Goal: Task Accomplishment & Management: Manage account settings

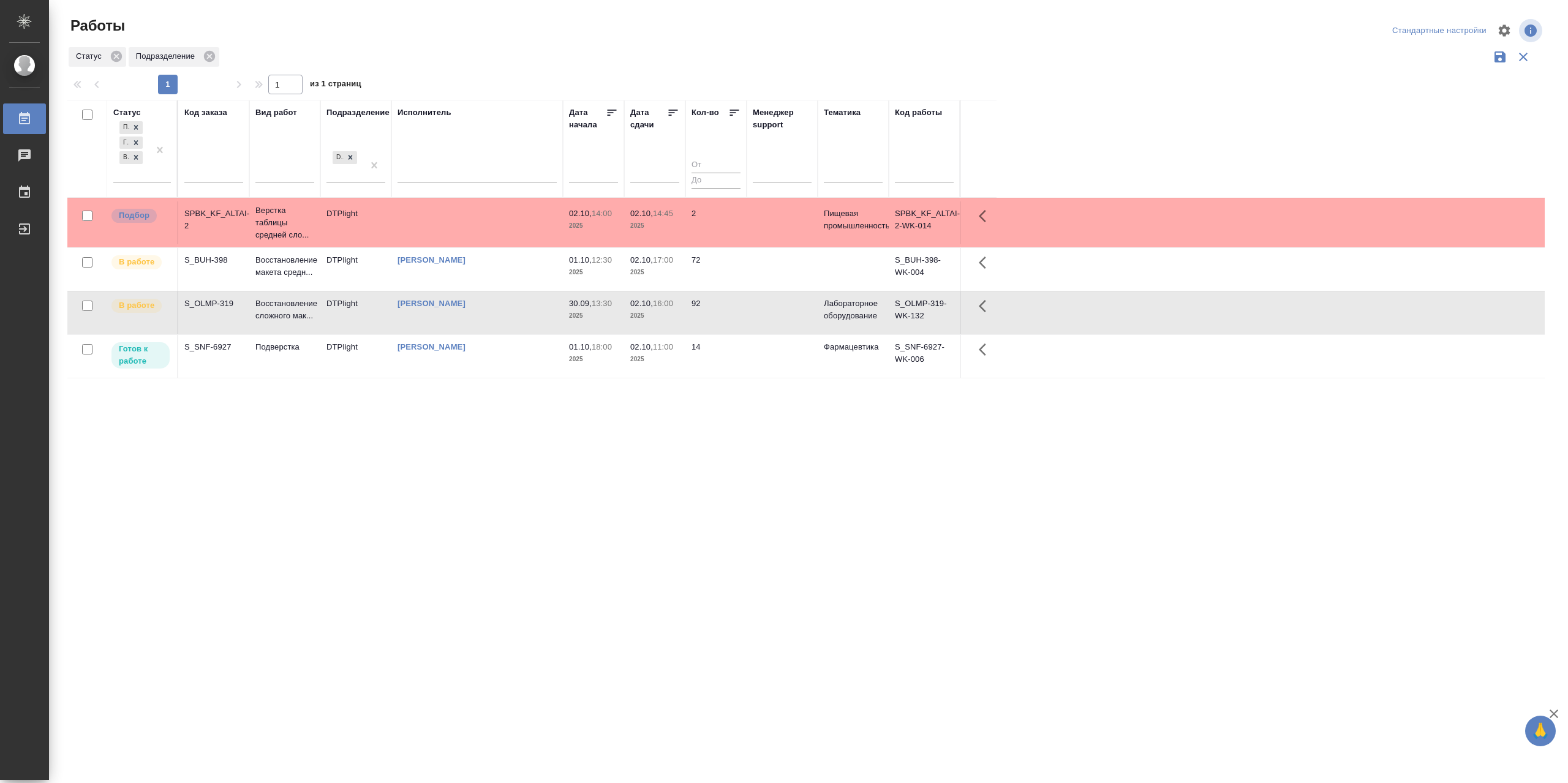
click at [492, 353] on div "[PERSON_NAME]" at bounding box center [477, 347] width 159 height 12
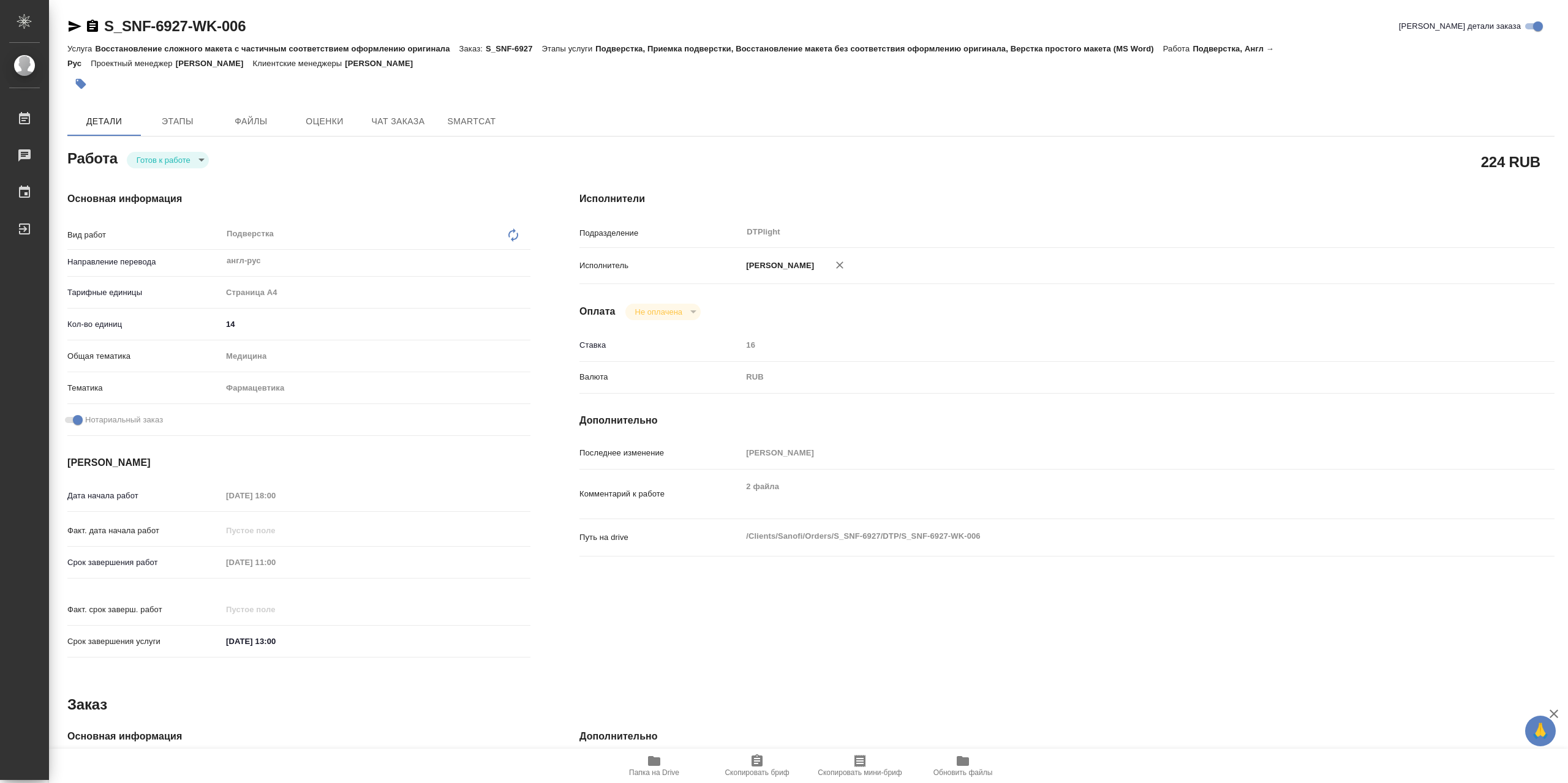
click at [170, 170] on body "🙏 .cls-1 fill:#fff; AWATERA Сархатов Руслан Работы 0 Чаты График Выйти S_SNF-69…" at bounding box center [784, 392] width 1568 height 783
click at [173, 164] on button "В работе" at bounding box center [157, 163] width 40 height 13
type textarea "x"
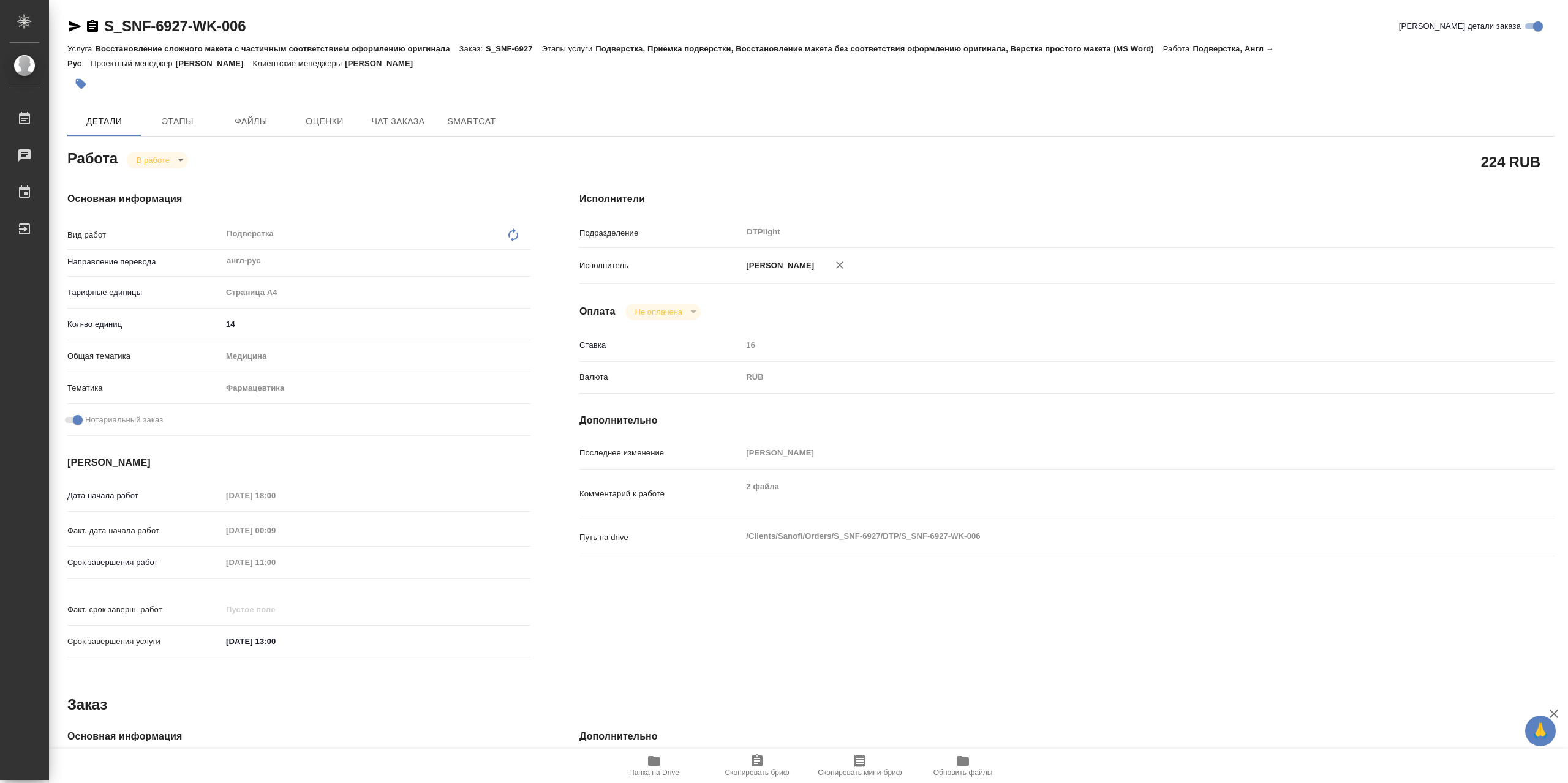
type textarea "x"
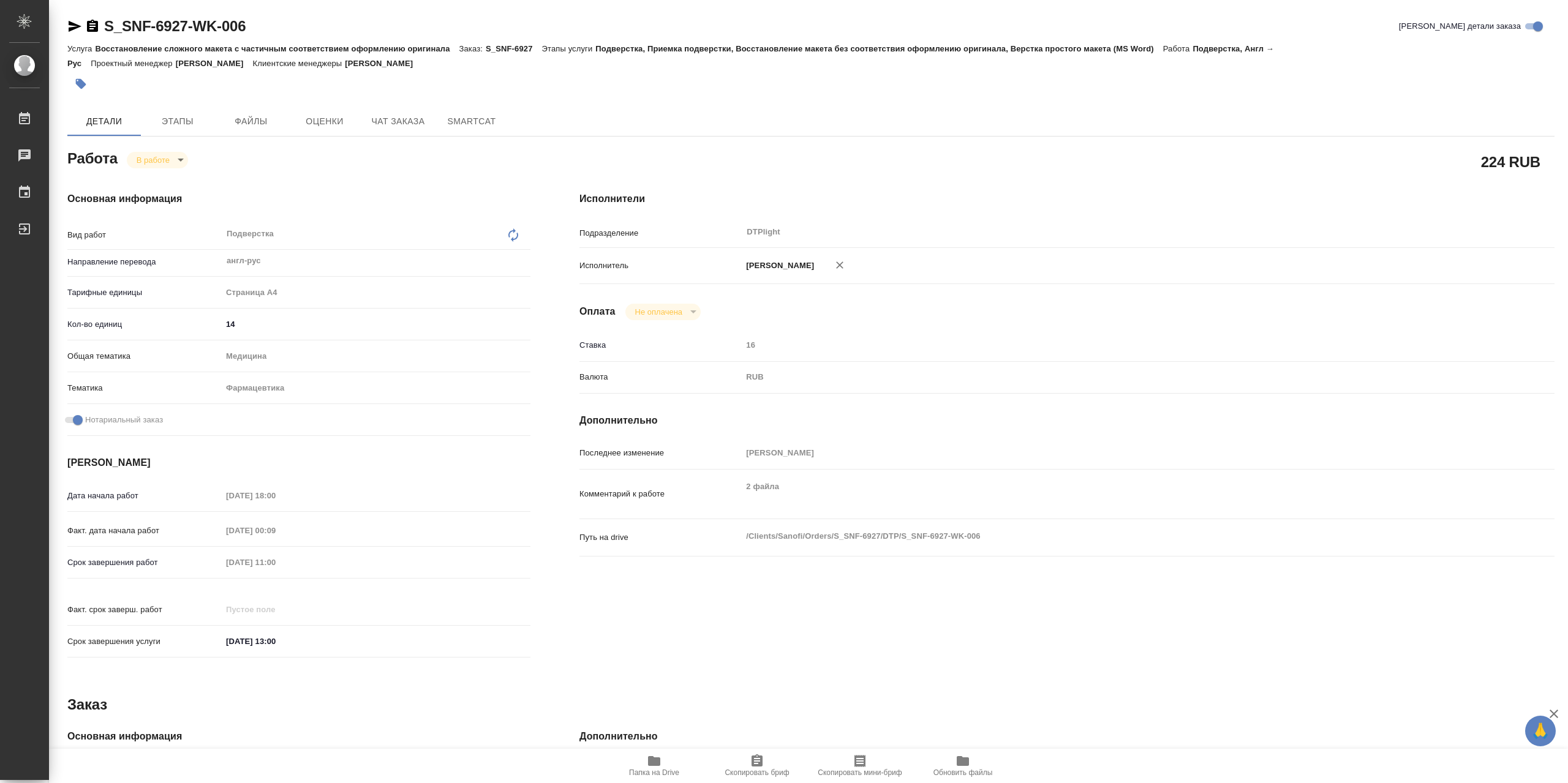
type textarea "x"
click at [661, 762] on icon "button" at bounding box center [654, 761] width 12 height 10
type textarea "x"
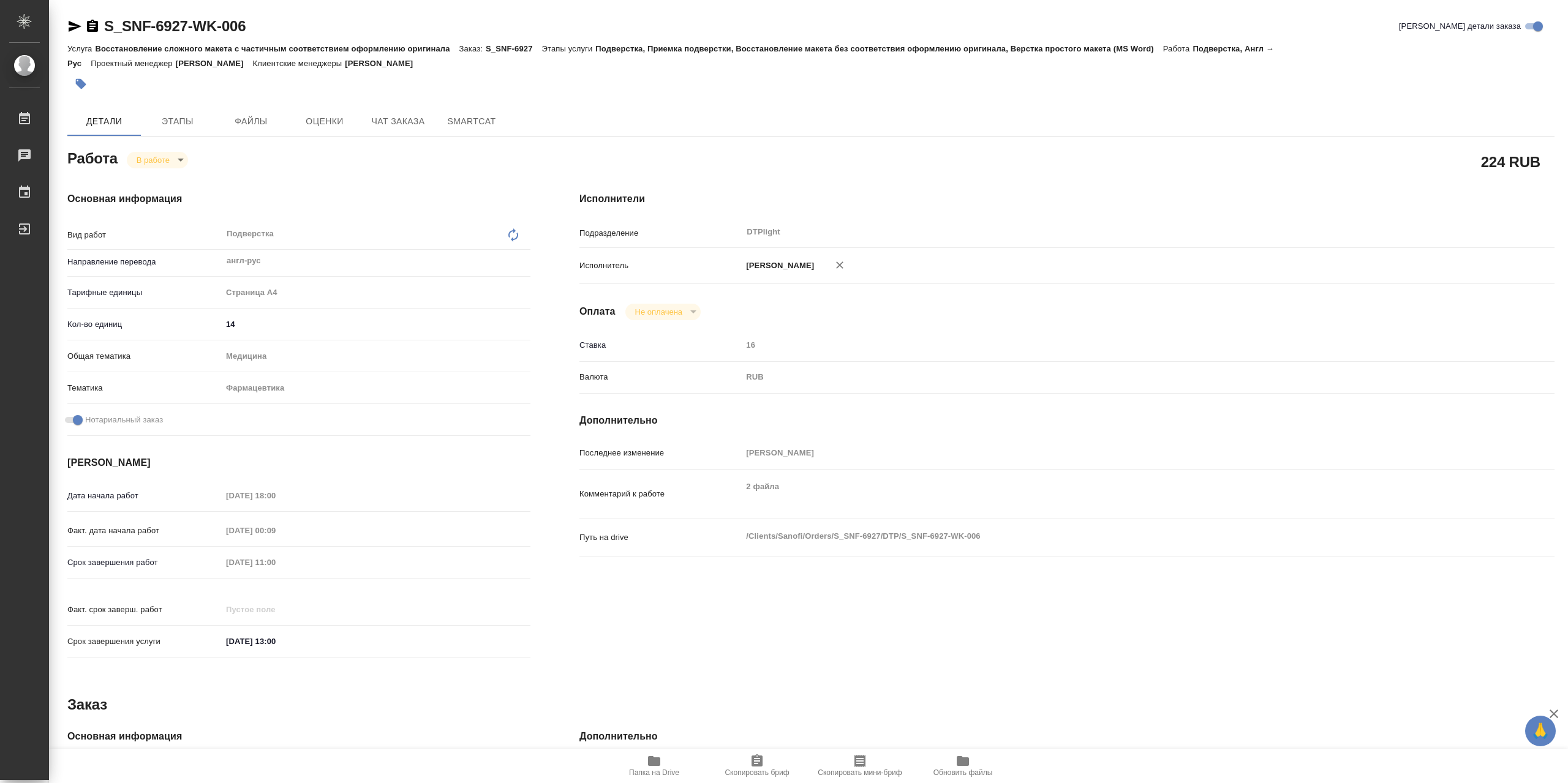
type textarea "x"
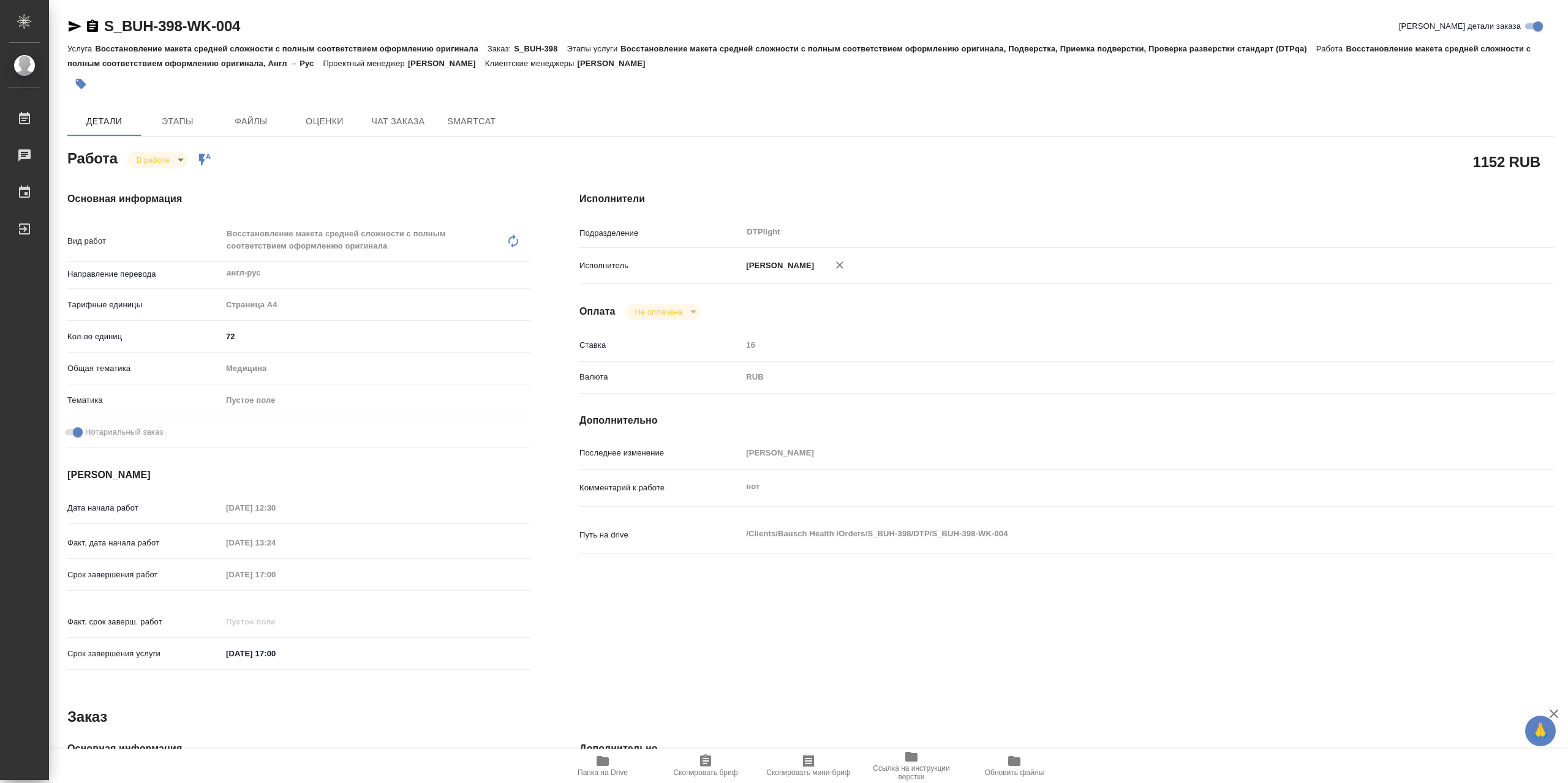
click at [175, 162] on body "🙏 .cls-1 fill:#fff; AWATERA Сархатов Руслан Работы 0 Чаты График Выйти S_BUH-39…" at bounding box center [784, 392] width 1568 height 783
click at [179, 182] on button "Выполнен" at bounding box center [159, 184] width 45 height 13
type textarea "x"
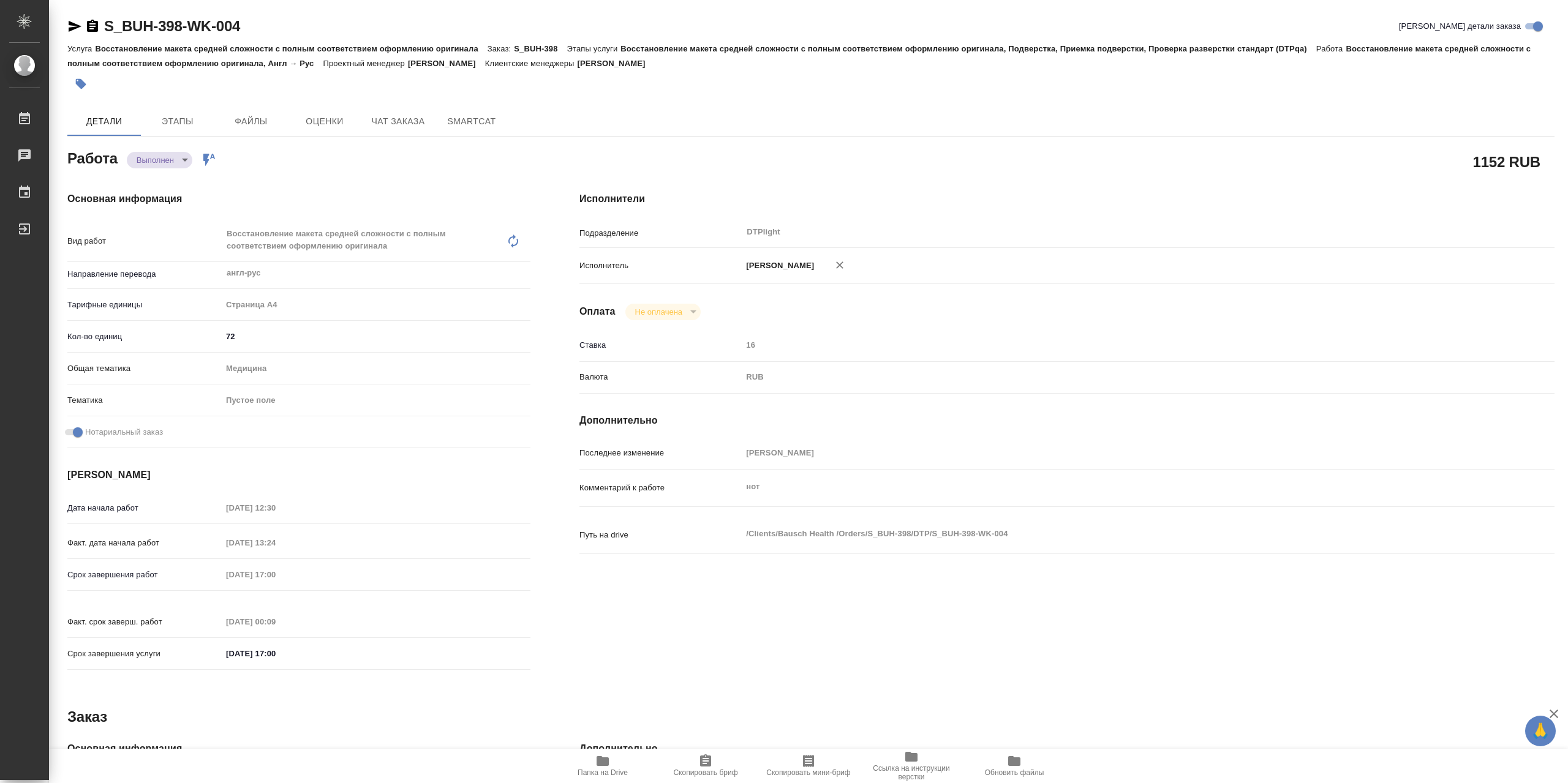
type textarea "x"
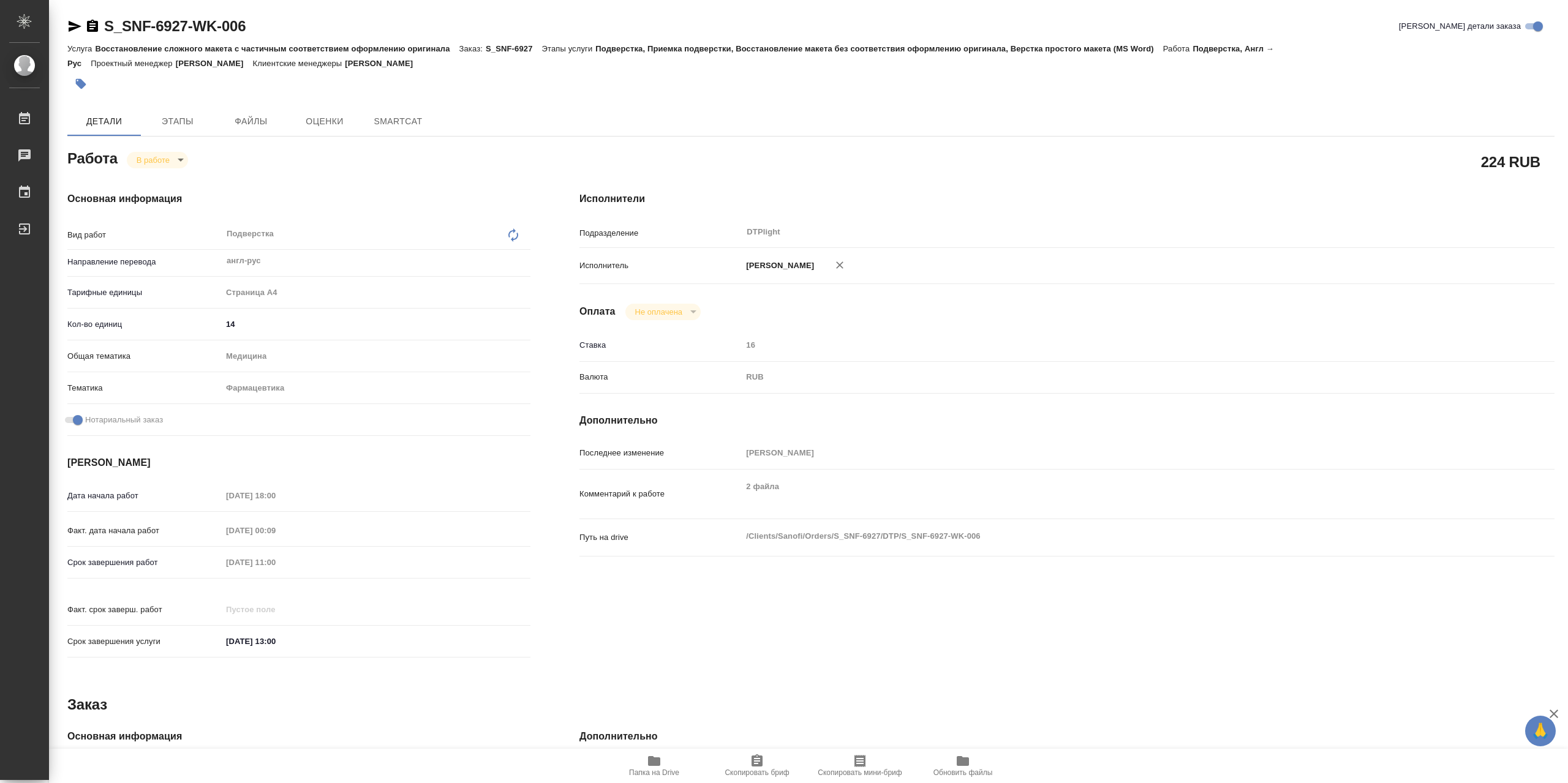
type textarea "x"
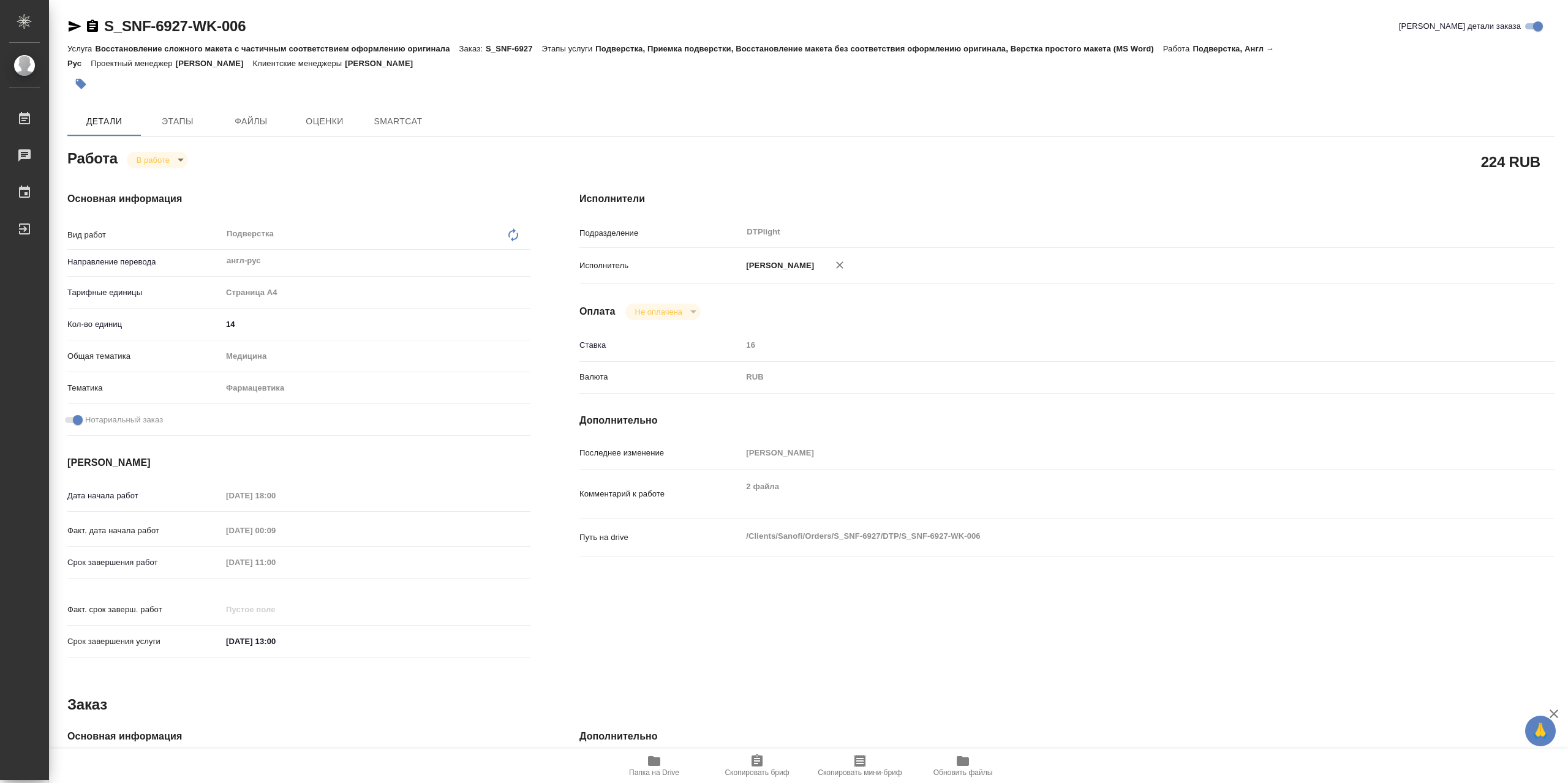
type textarea "x"
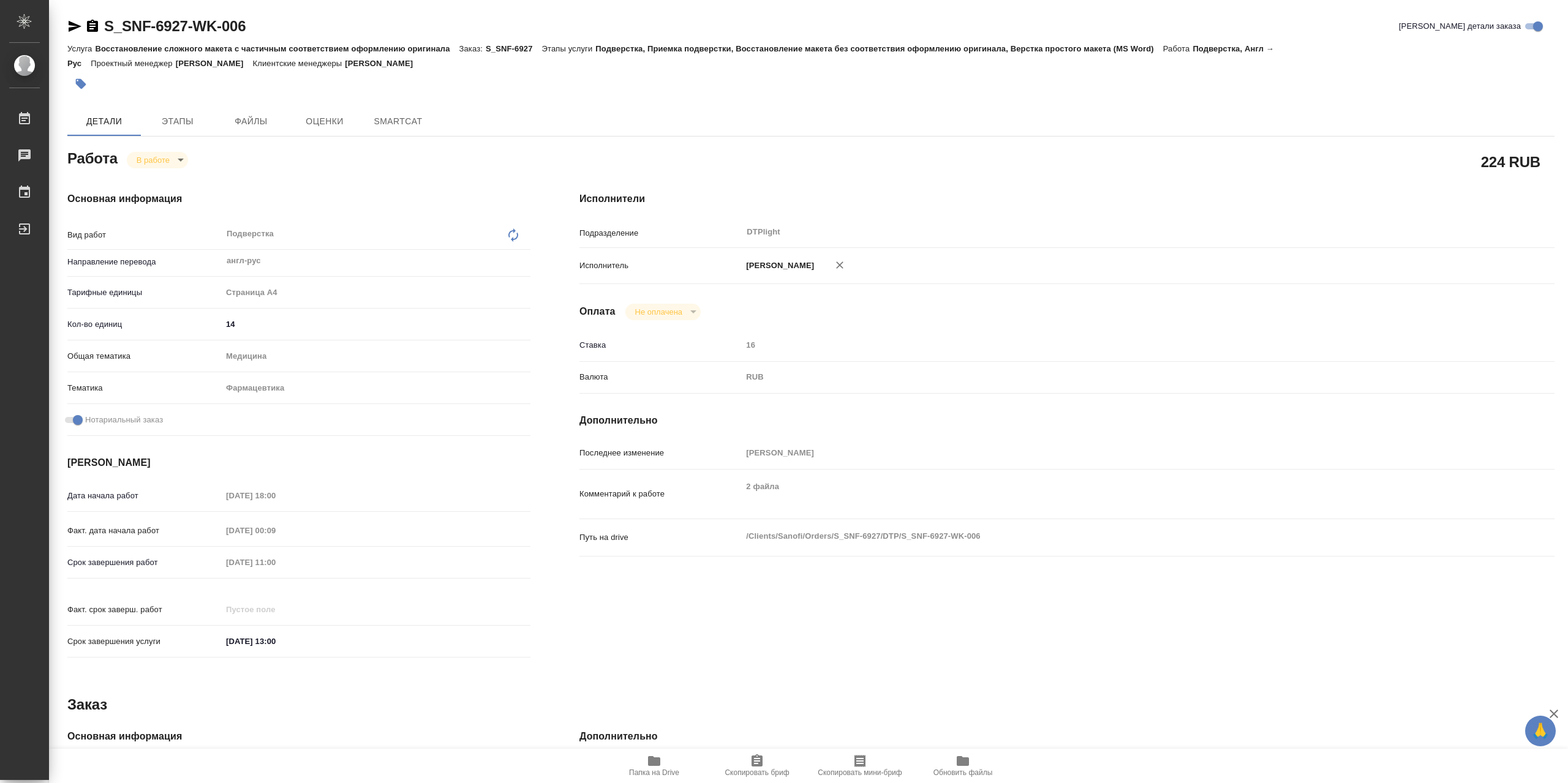
type textarea "x"
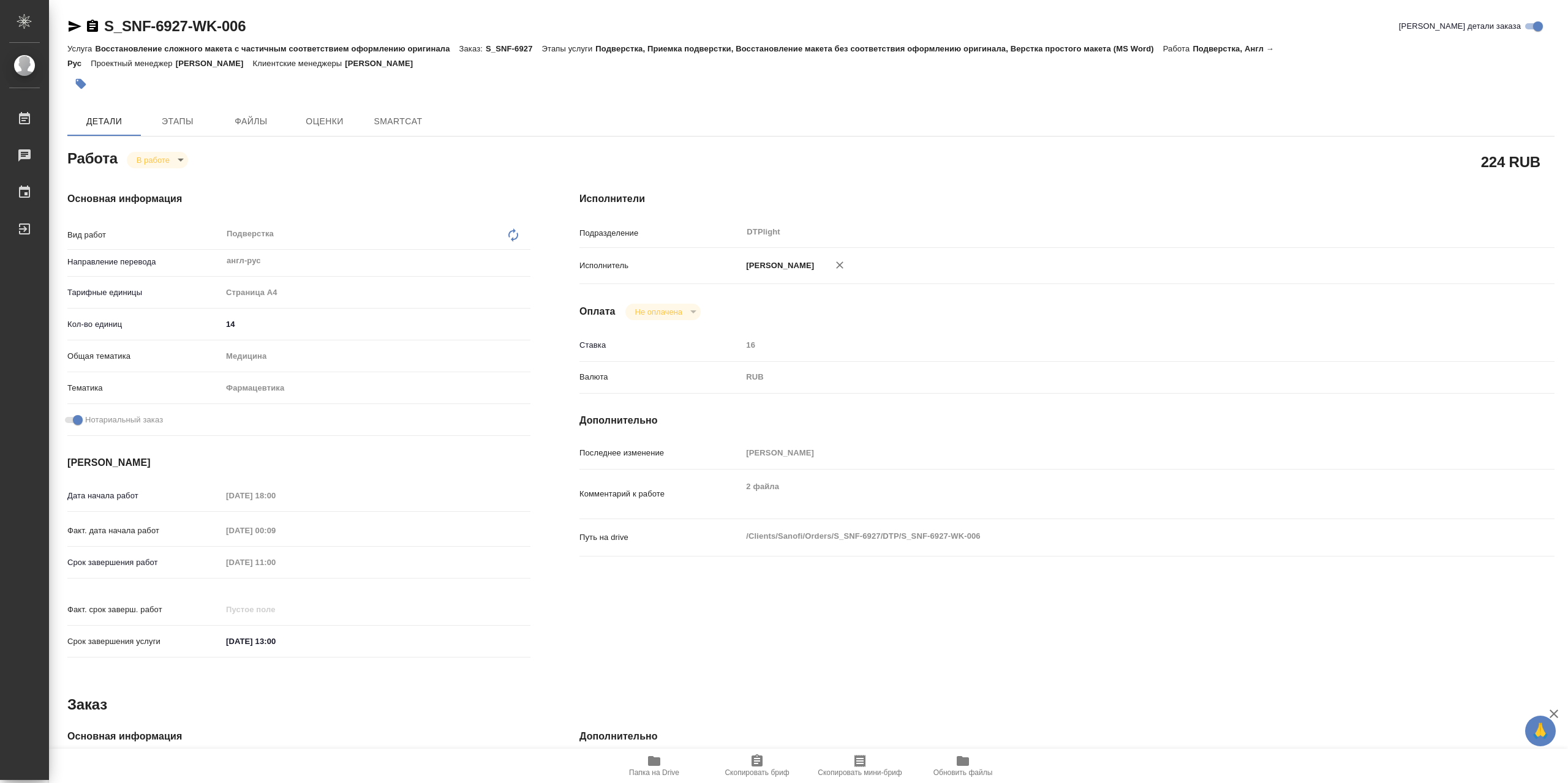
type textarea "x"
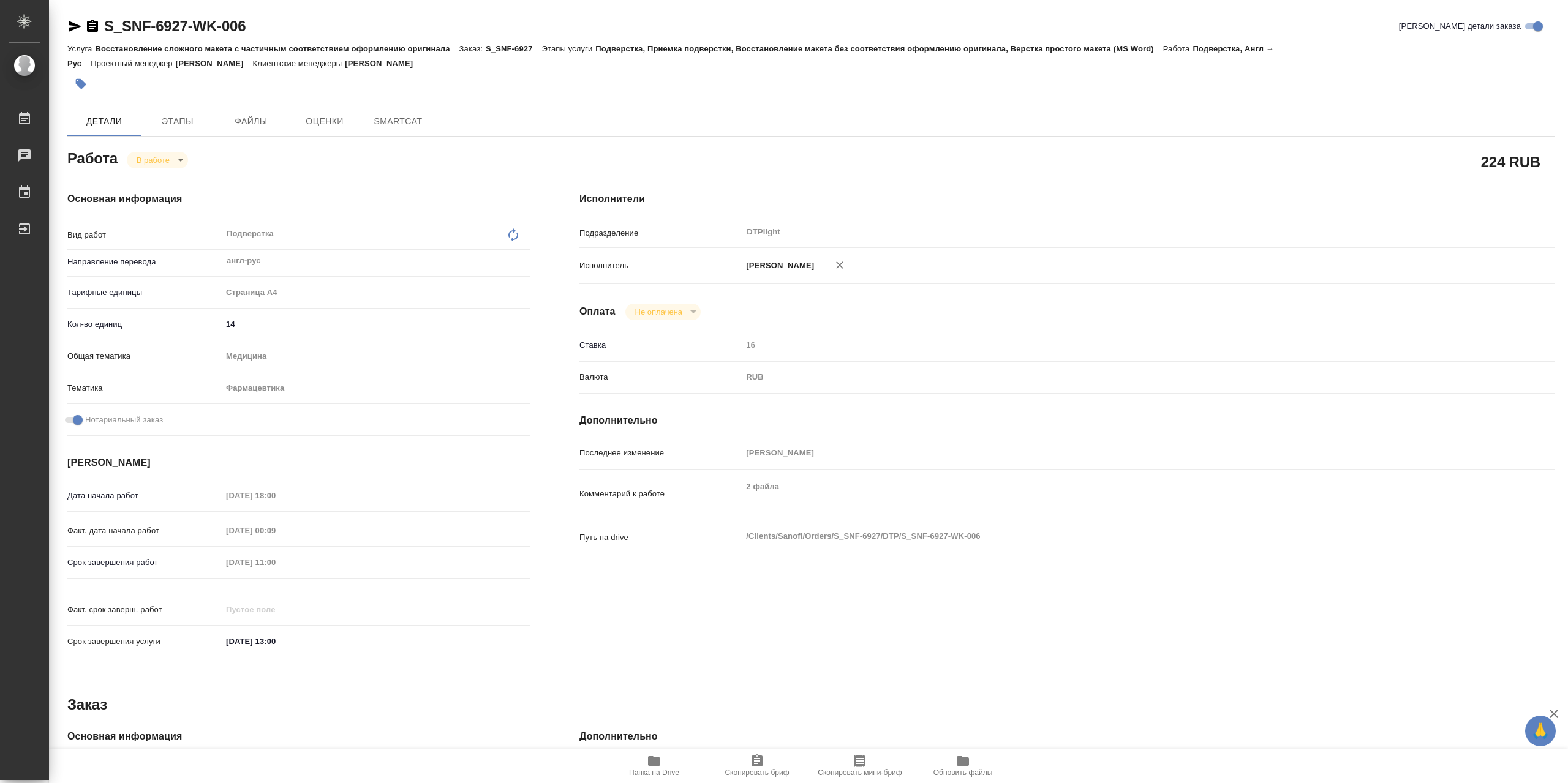
type textarea "x"
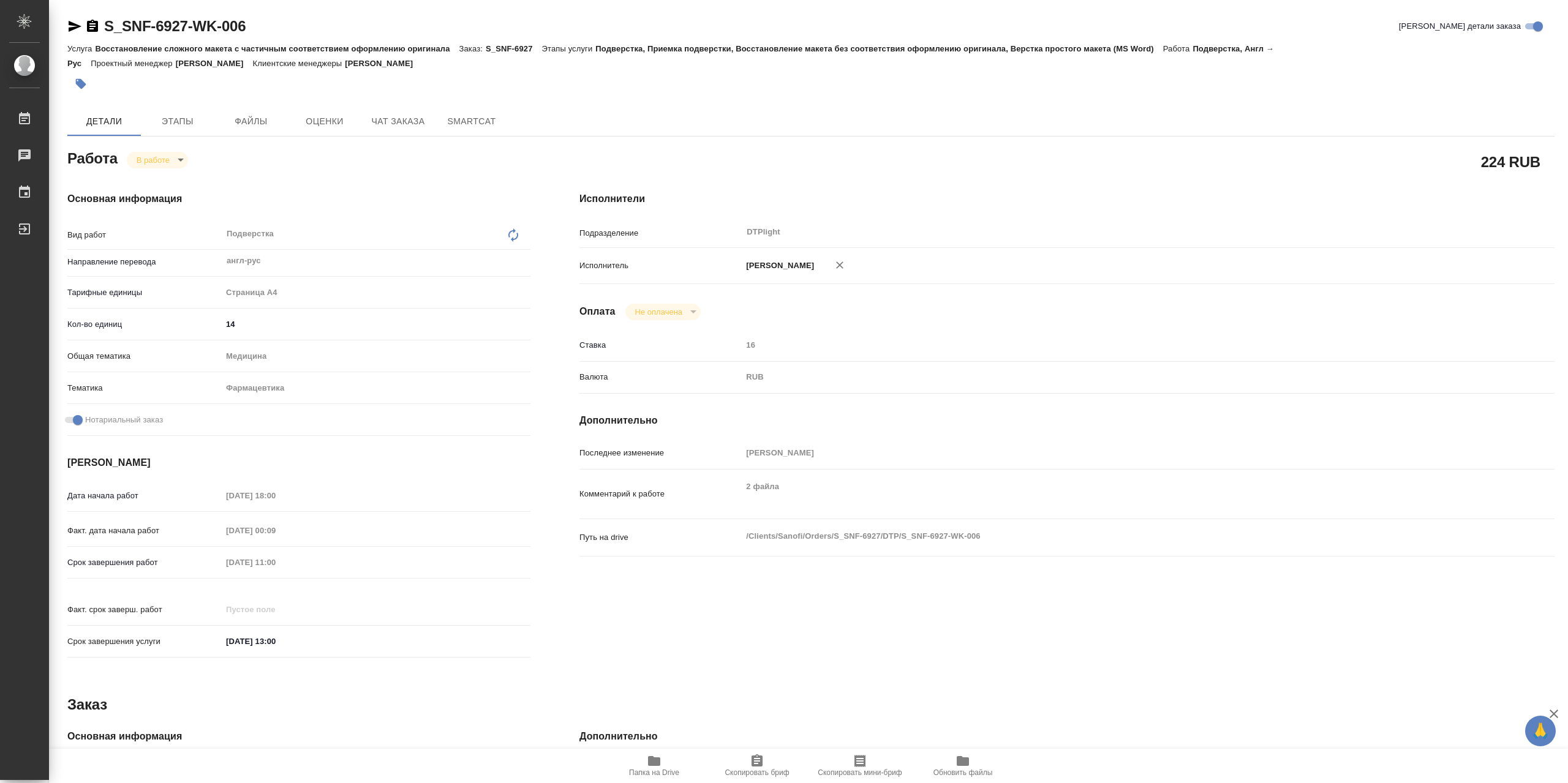
type textarea "x"
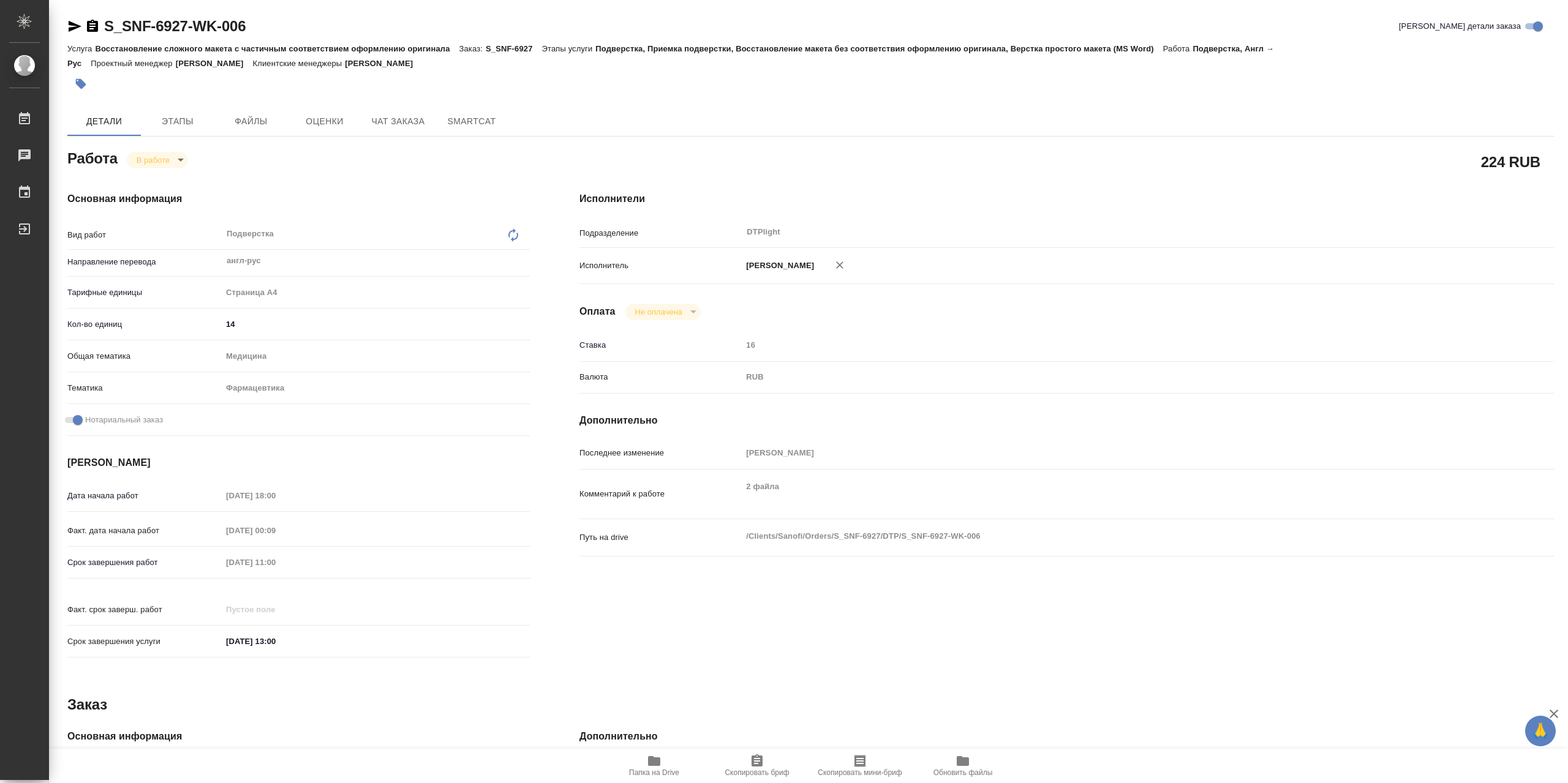
type textarea "x"
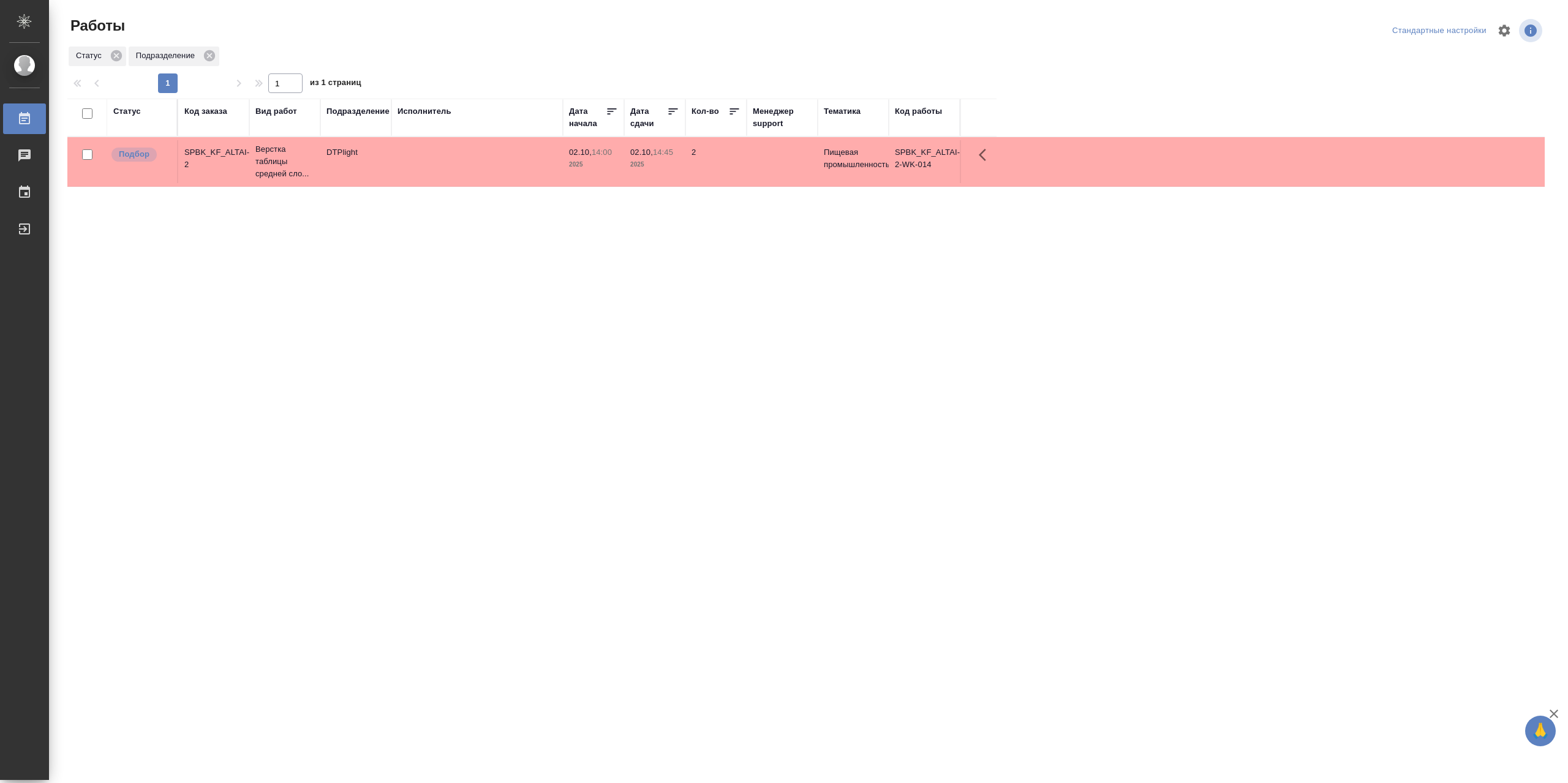
click at [139, 117] on div "Статус" at bounding box center [127, 111] width 27 height 12
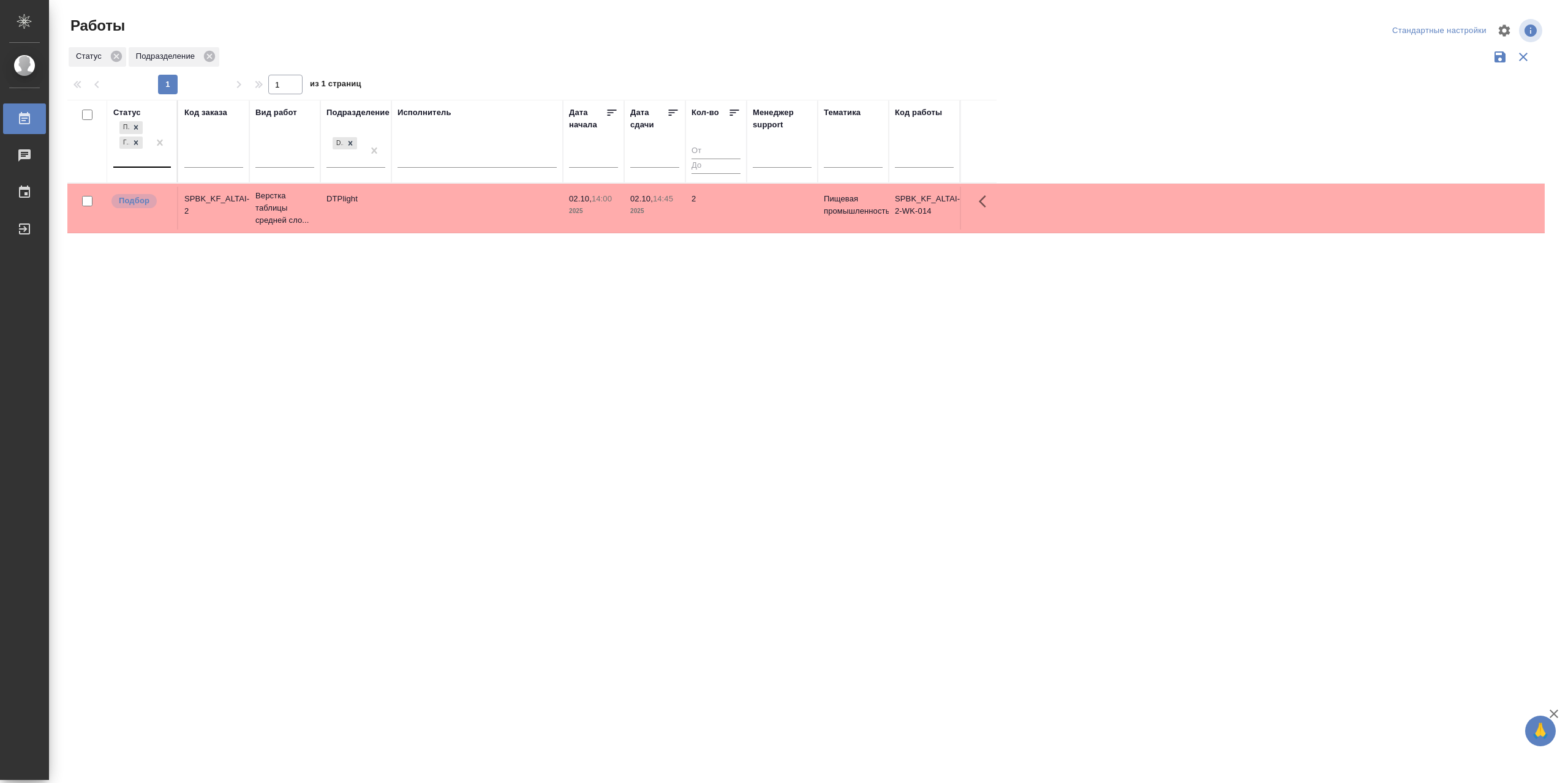
click at [148, 166] on div "Подбор Готов к работе" at bounding box center [131, 142] width 36 height 48
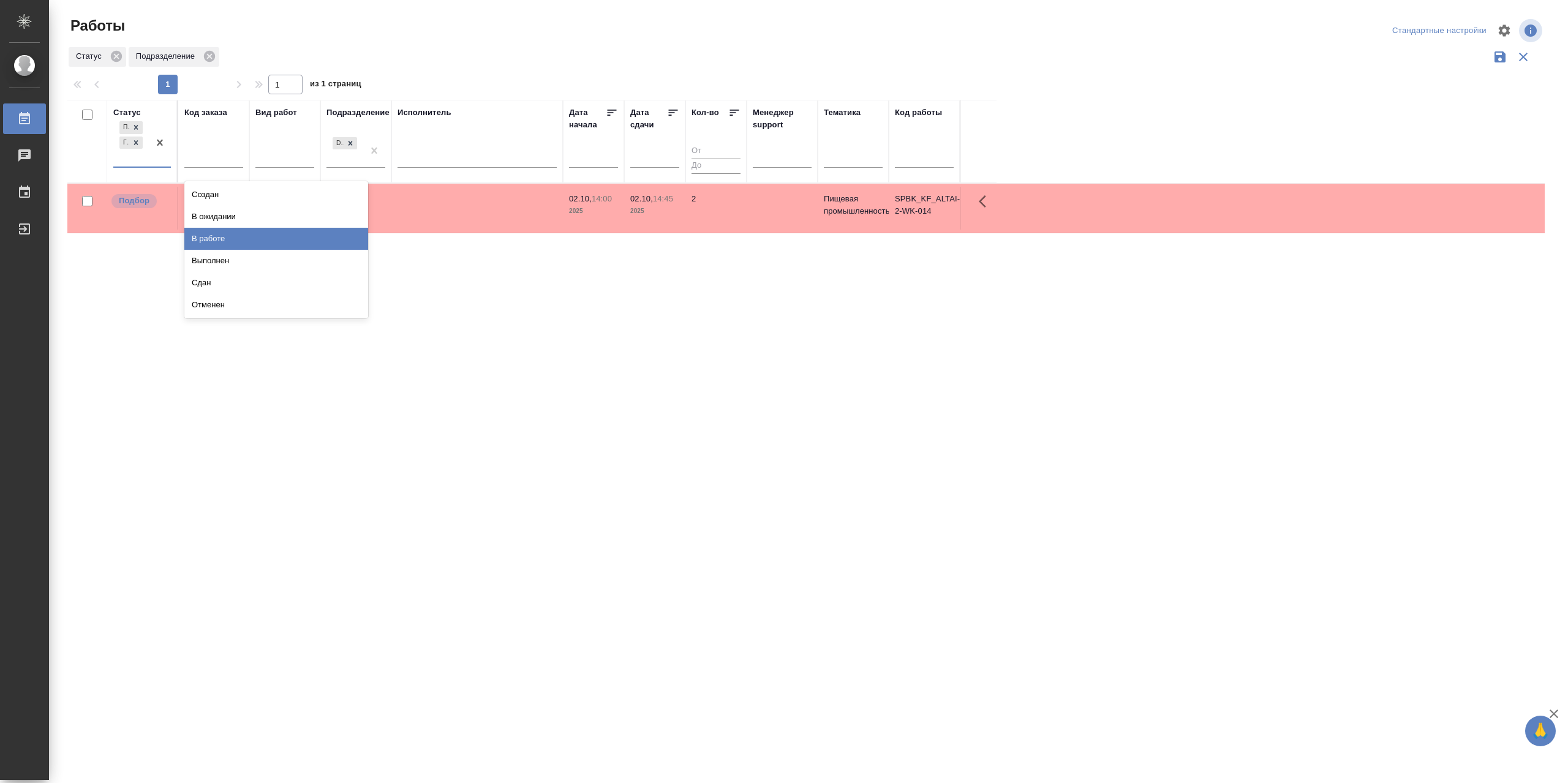
click at [229, 250] on div "В работе" at bounding box center [276, 239] width 184 height 22
